Goal: Information Seeking & Learning: Stay updated

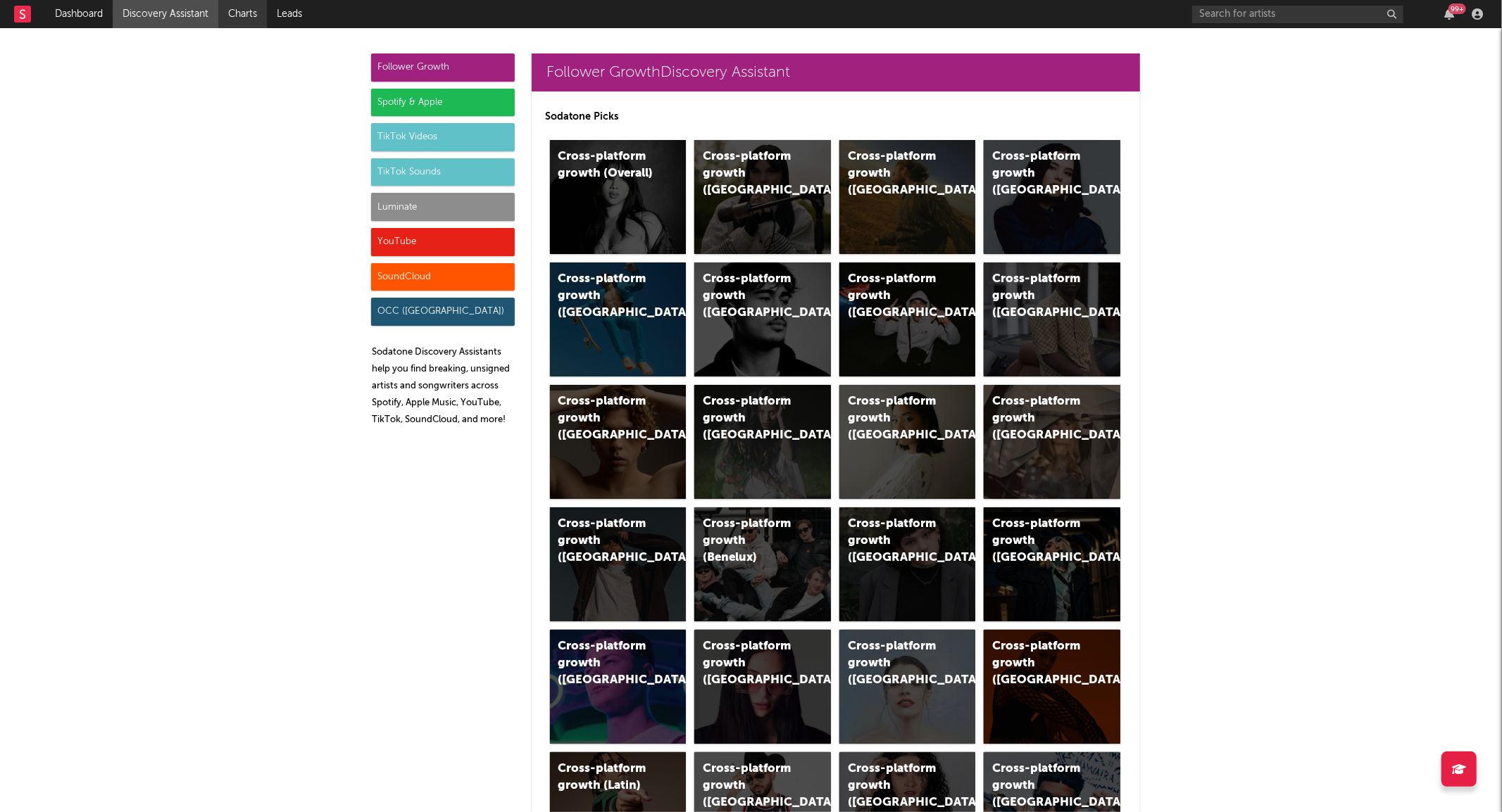
click at [243, 14] on link "Charts" at bounding box center [243, 14] width 49 height 28
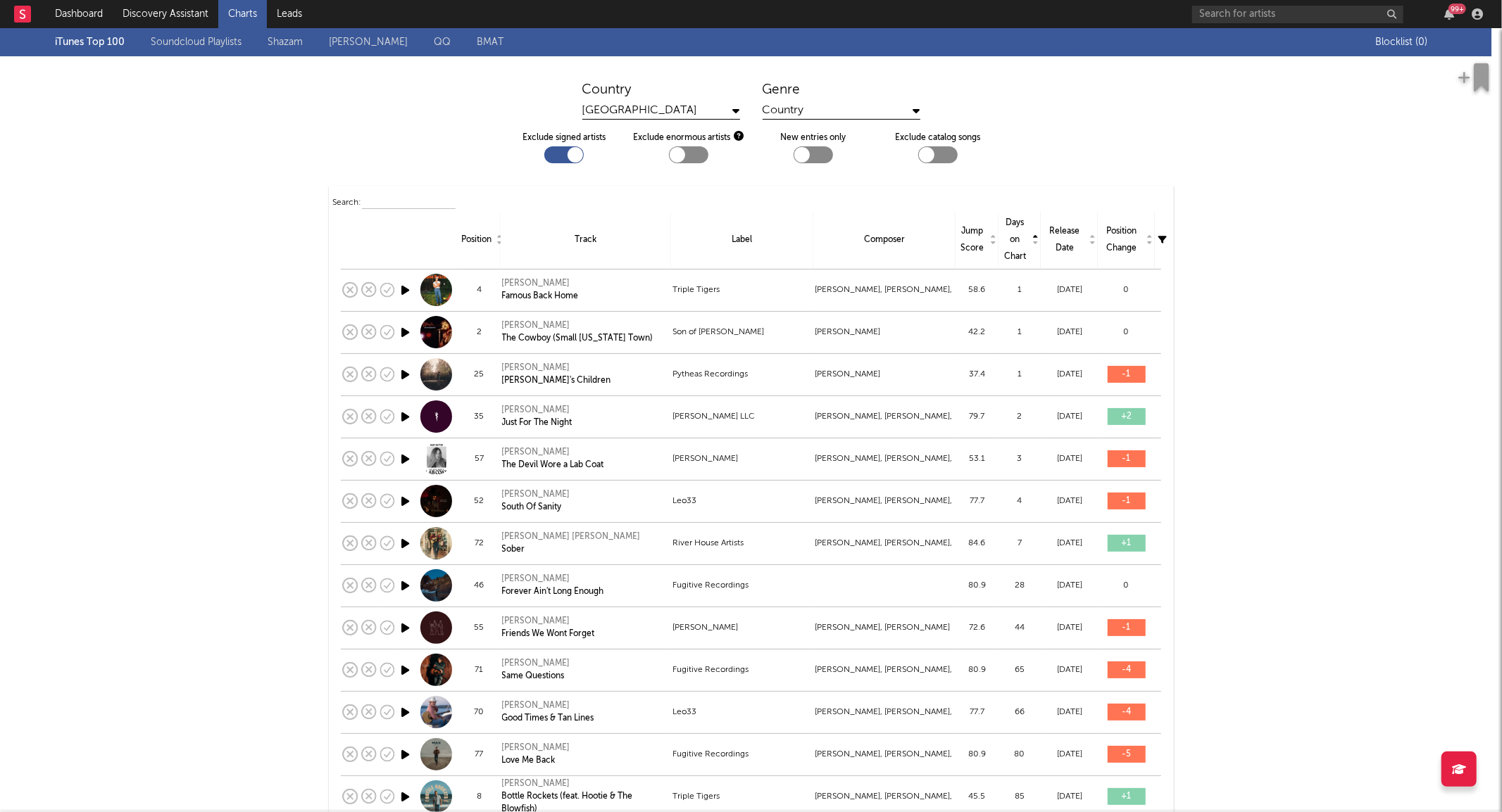
click at [354, 34] on link "[PERSON_NAME]" at bounding box center [369, 42] width 79 height 17
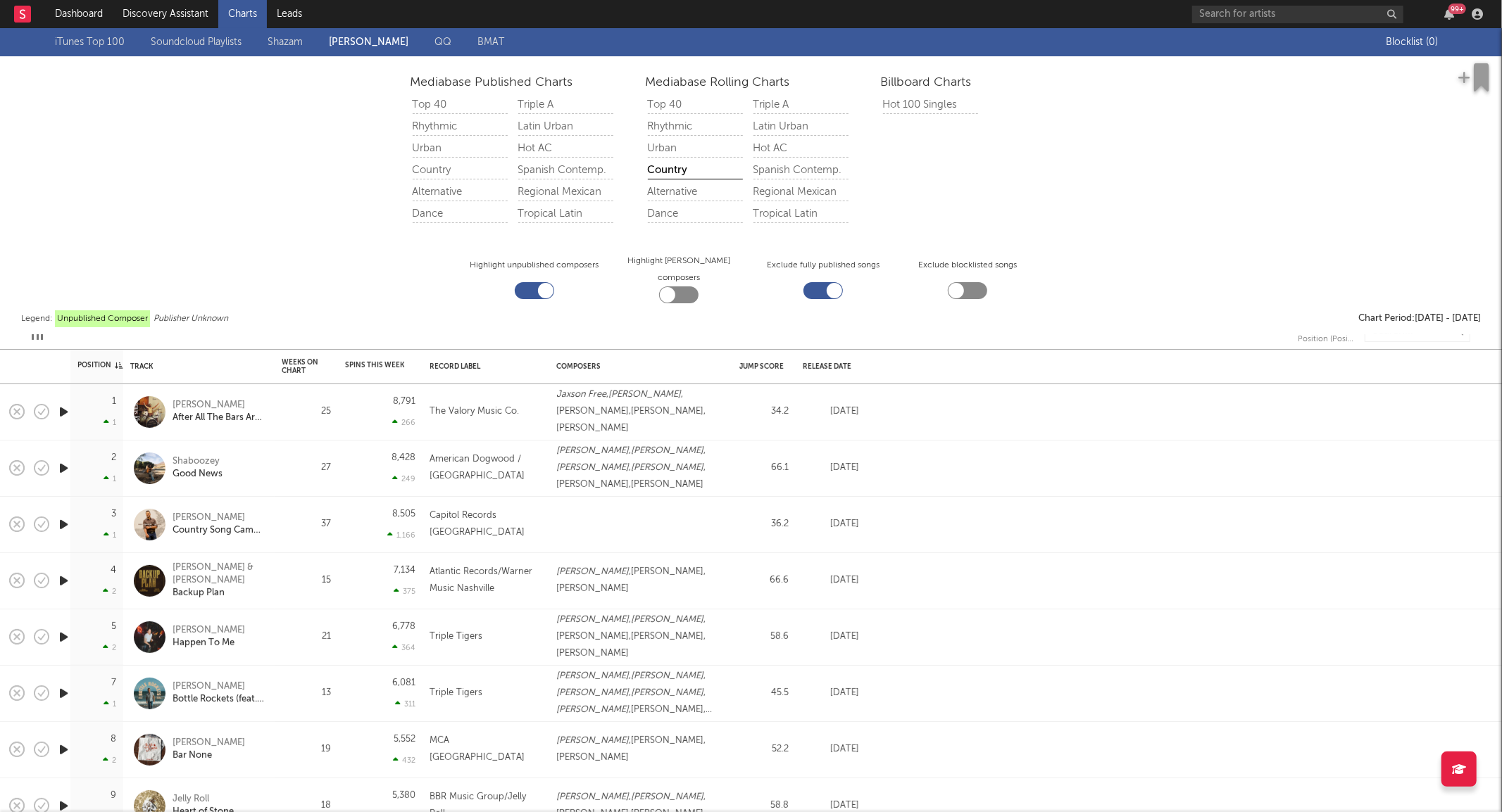
click at [341, 249] on div "Mediabase Published Charts Top 40 Rhythmic Urban Country Alternative Dance Trip…" at bounding box center [751, 195] width 1502 height 278
click at [1395, 334] on input "text" at bounding box center [1417, 331] width 105 height 21
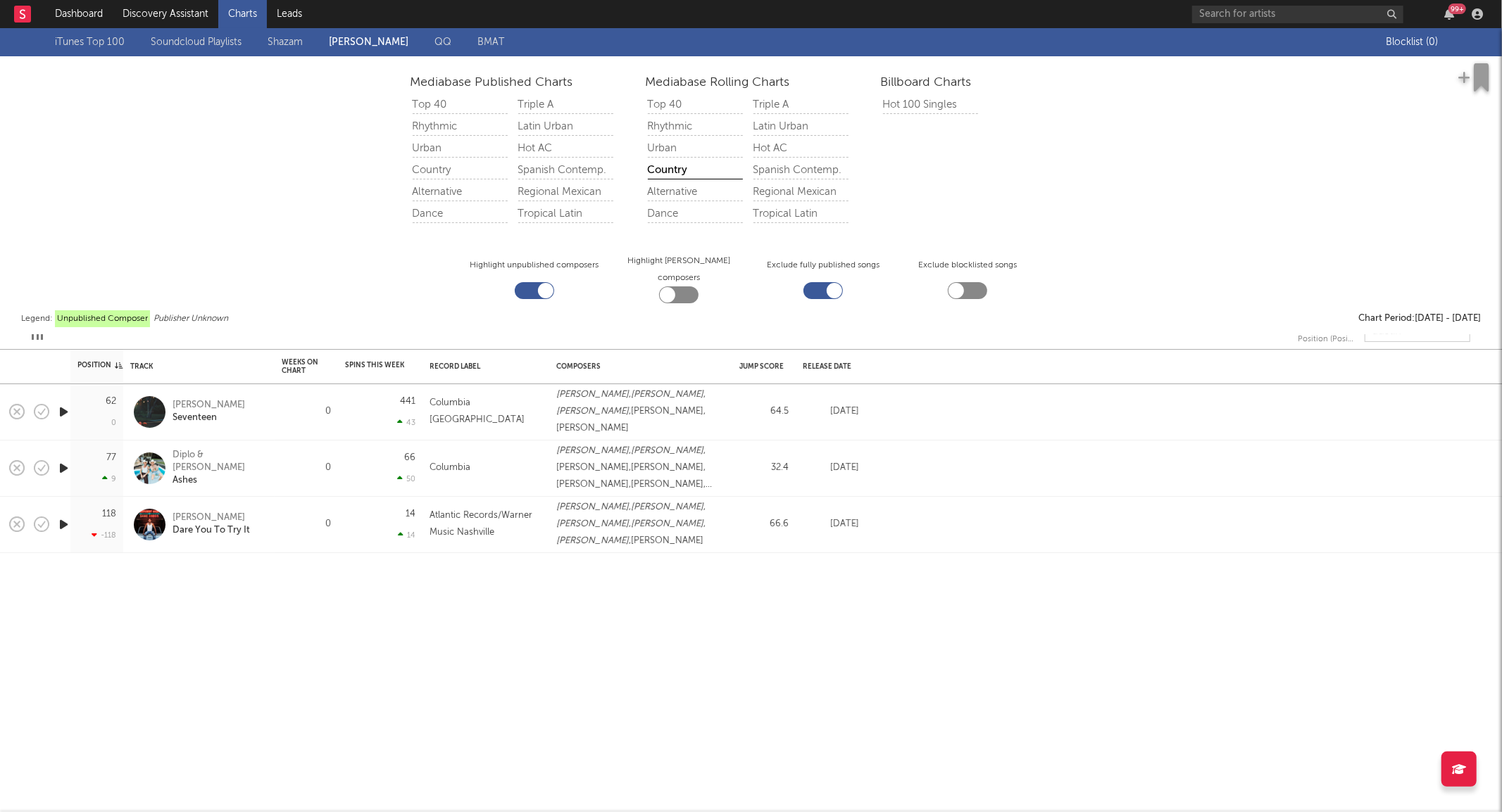
type input "austin"
click at [444, 44] on link "QQ" at bounding box center [443, 42] width 17 height 17
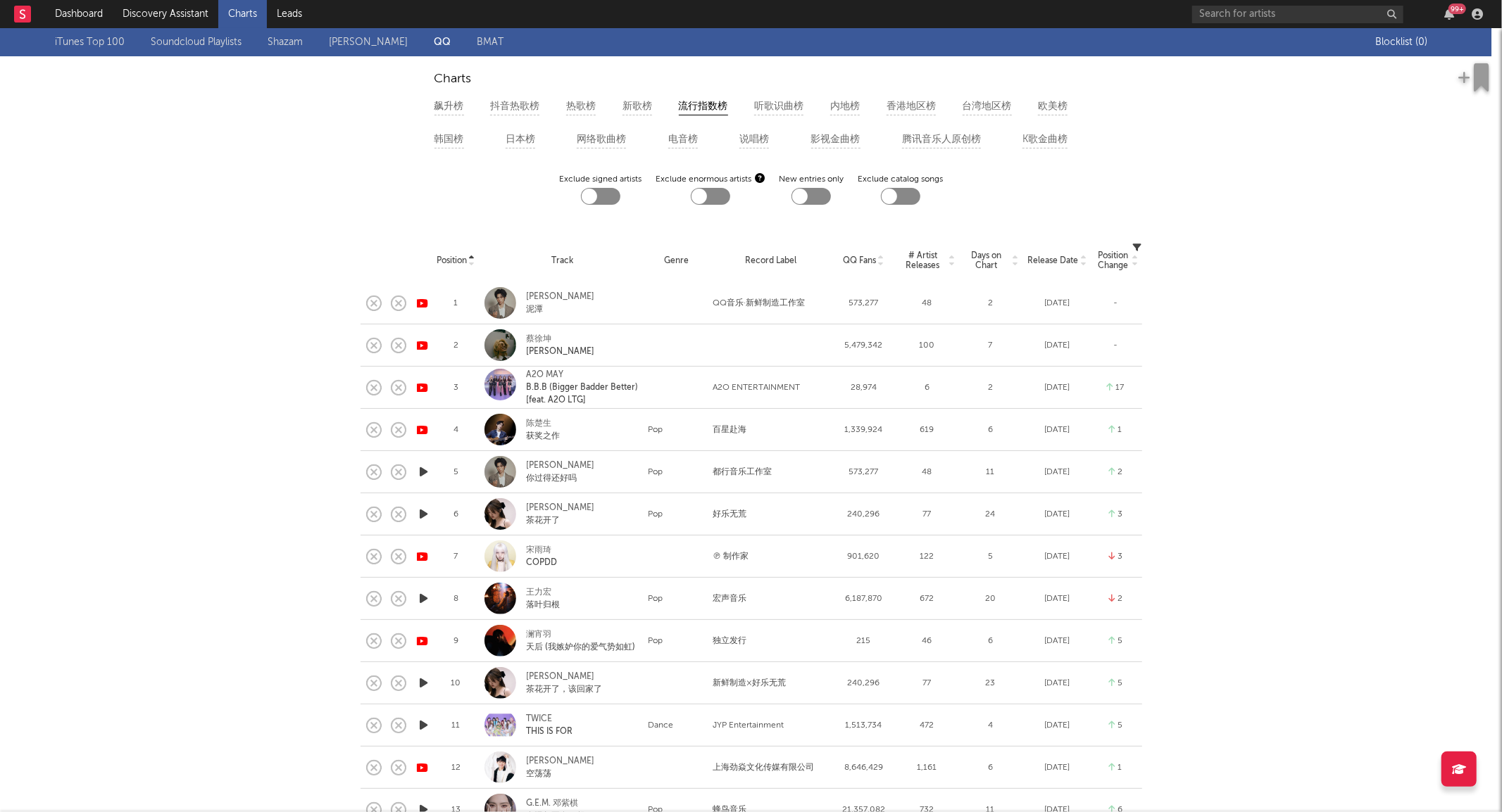
click at [489, 39] on link "BMAT" at bounding box center [490, 42] width 27 height 17
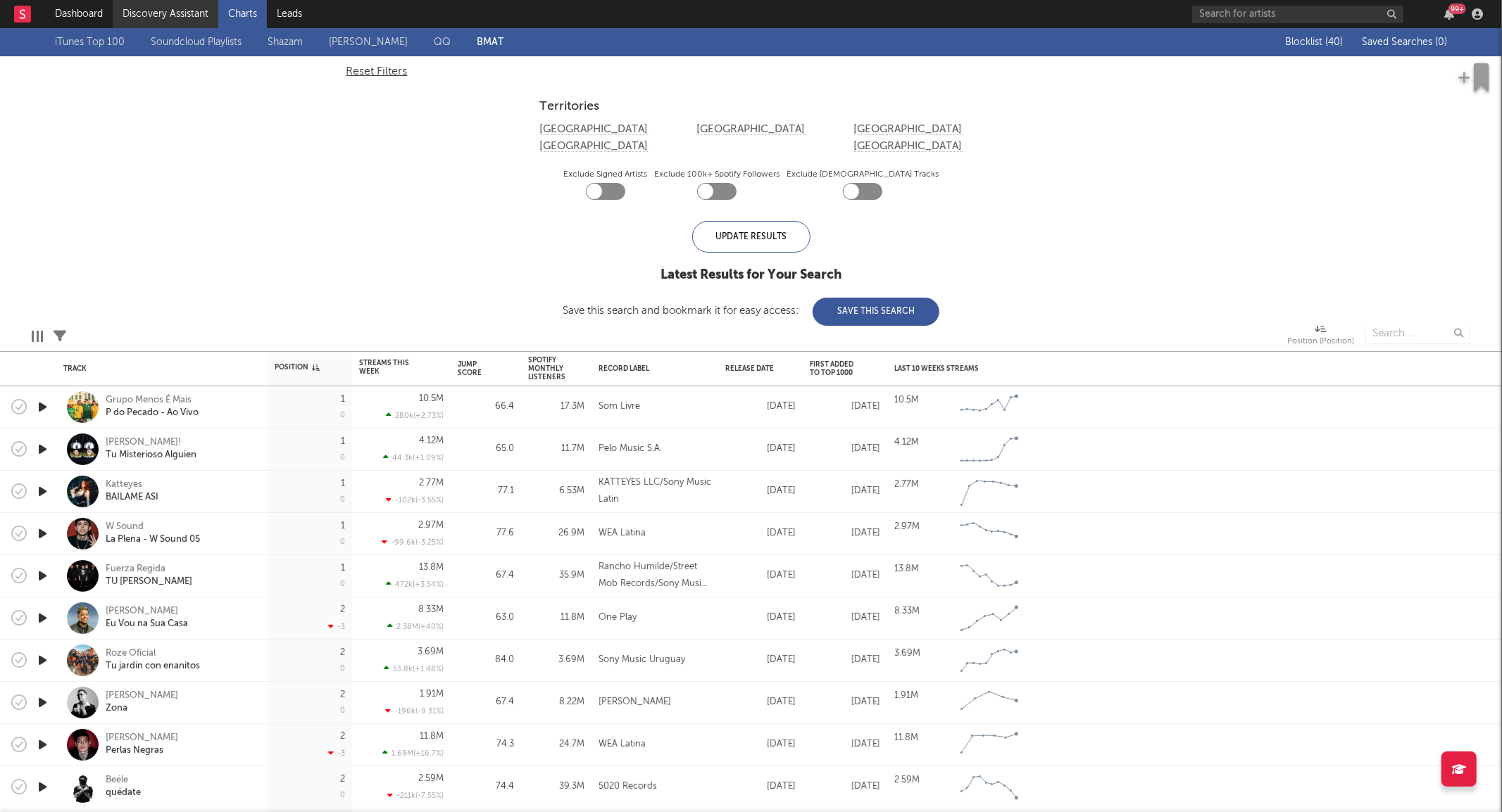
click at [172, 15] on link "Discovery Assistant" at bounding box center [165, 14] width 105 height 28
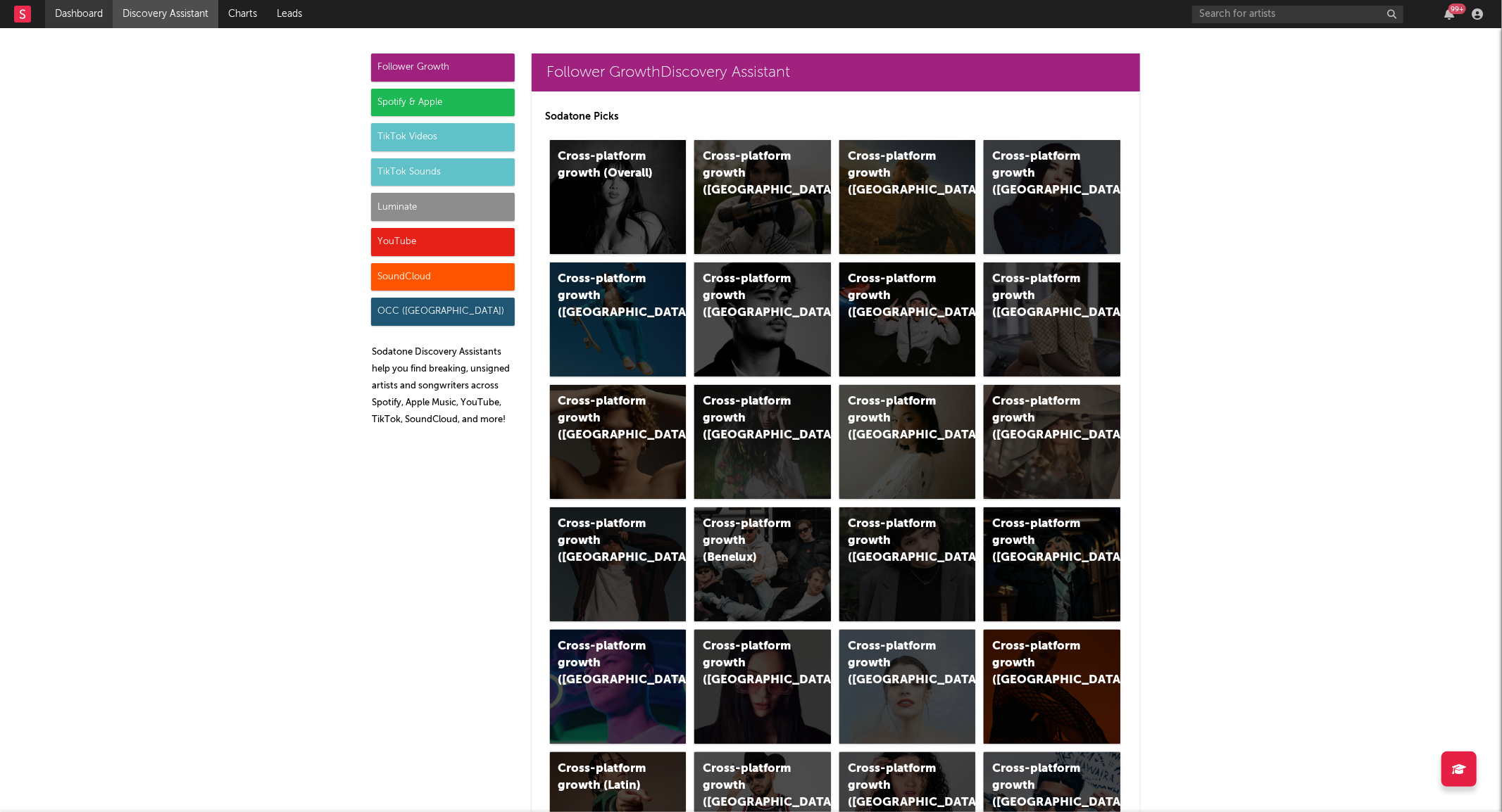
click at [83, 21] on link "Dashboard" at bounding box center [78, 14] width 68 height 28
